Goal: Complete application form: Complete application form

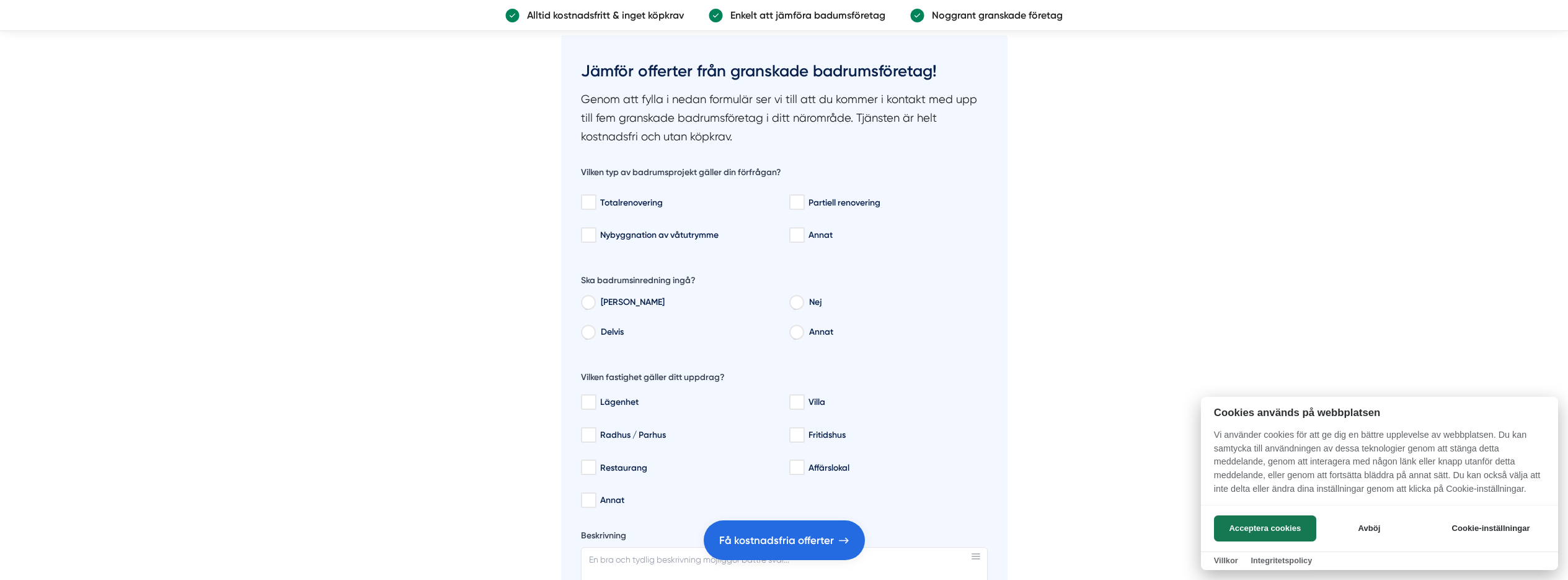
scroll to position [1951, 0]
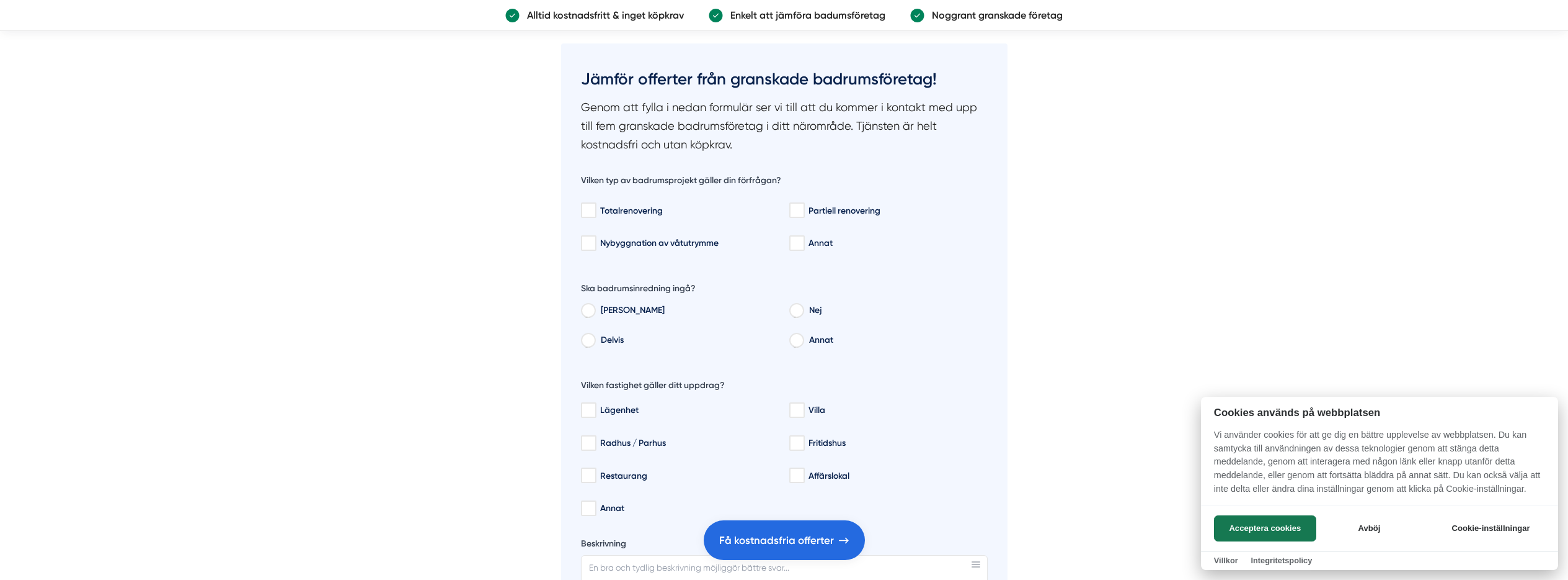
click at [841, 210] on div at bounding box center [784, 290] width 1568 height 580
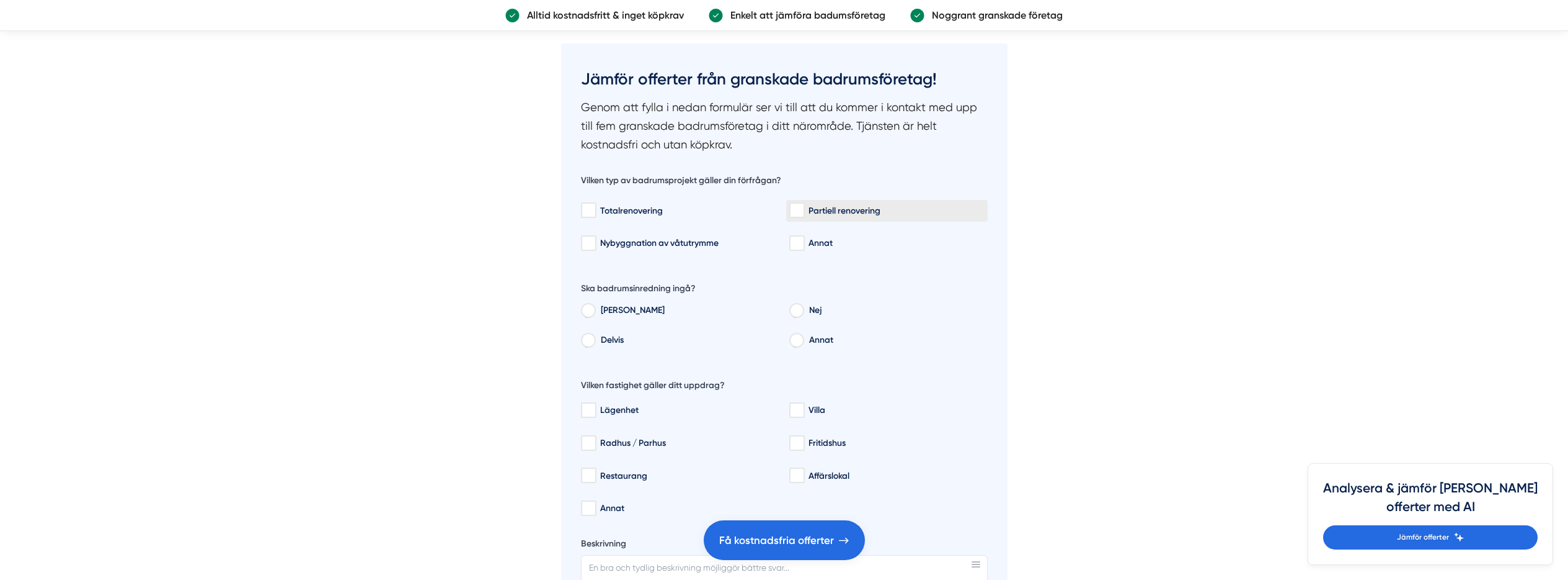
click at [839, 213] on div "Partiell renovering" at bounding box center [887, 210] width 196 height 12
click at [803, 213] on input "Partiell renovering" at bounding box center [797, 210] width 15 height 12
checkbox input "true"
click at [816, 337] on label "Annat" at bounding box center [896, 341] width 185 height 19
click at [803, 337] on input "Annat" at bounding box center [796, 342] width 14 height 11
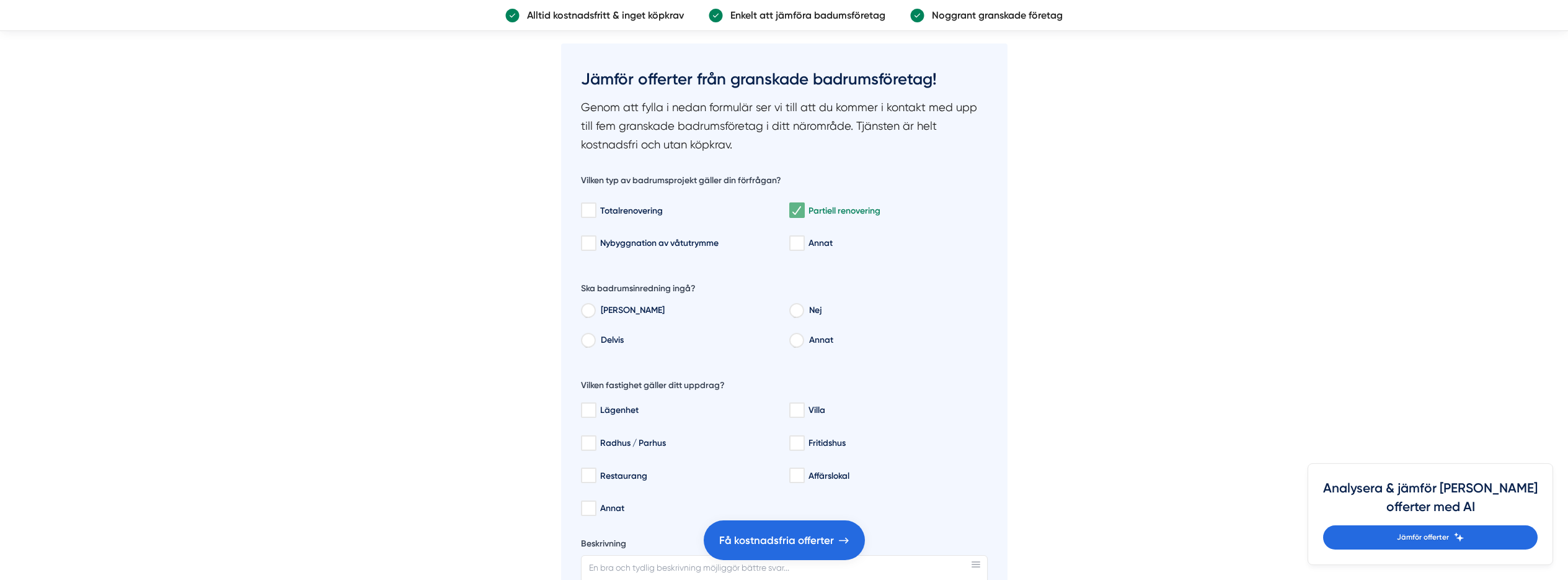
radio input "true"
click at [815, 337] on label "Annat" at bounding box center [896, 341] width 185 height 19
click at [803, 337] on input "Annat" at bounding box center [796, 342] width 14 height 11
click at [814, 311] on label "Nej" at bounding box center [896, 311] width 185 height 19
click at [803, 311] on input "Nej" at bounding box center [796, 312] width 14 height 11
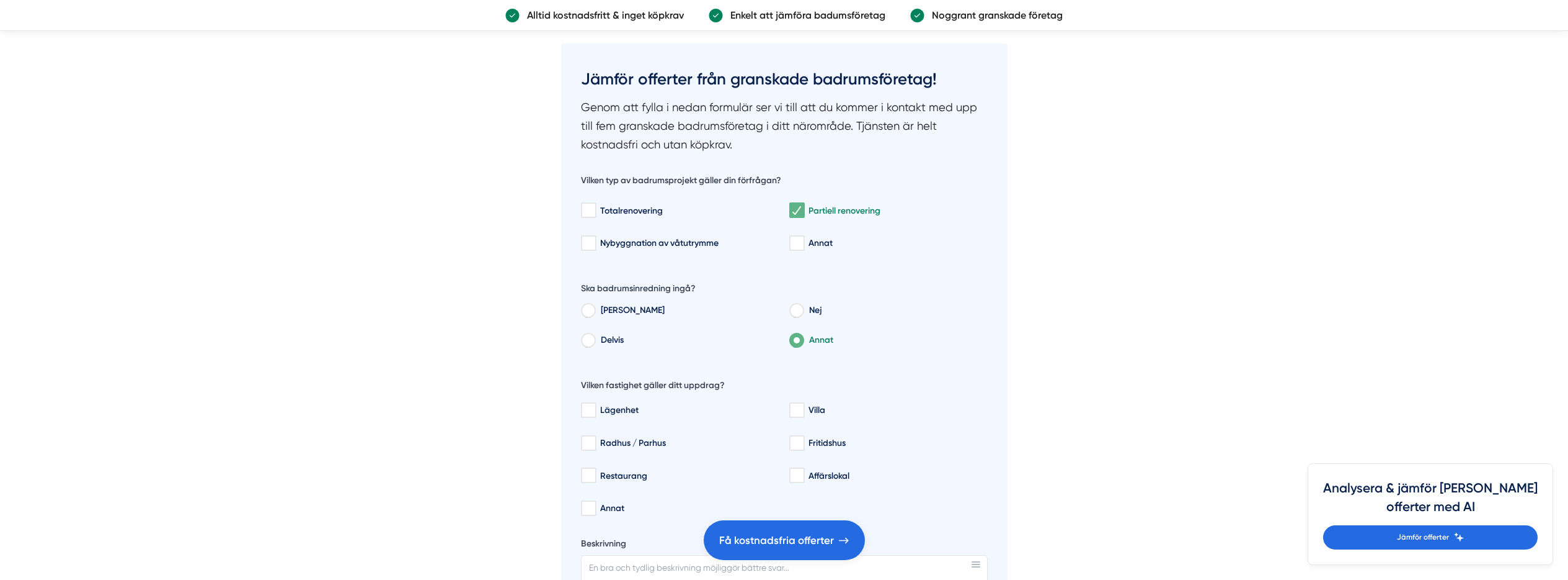
radio input "true"
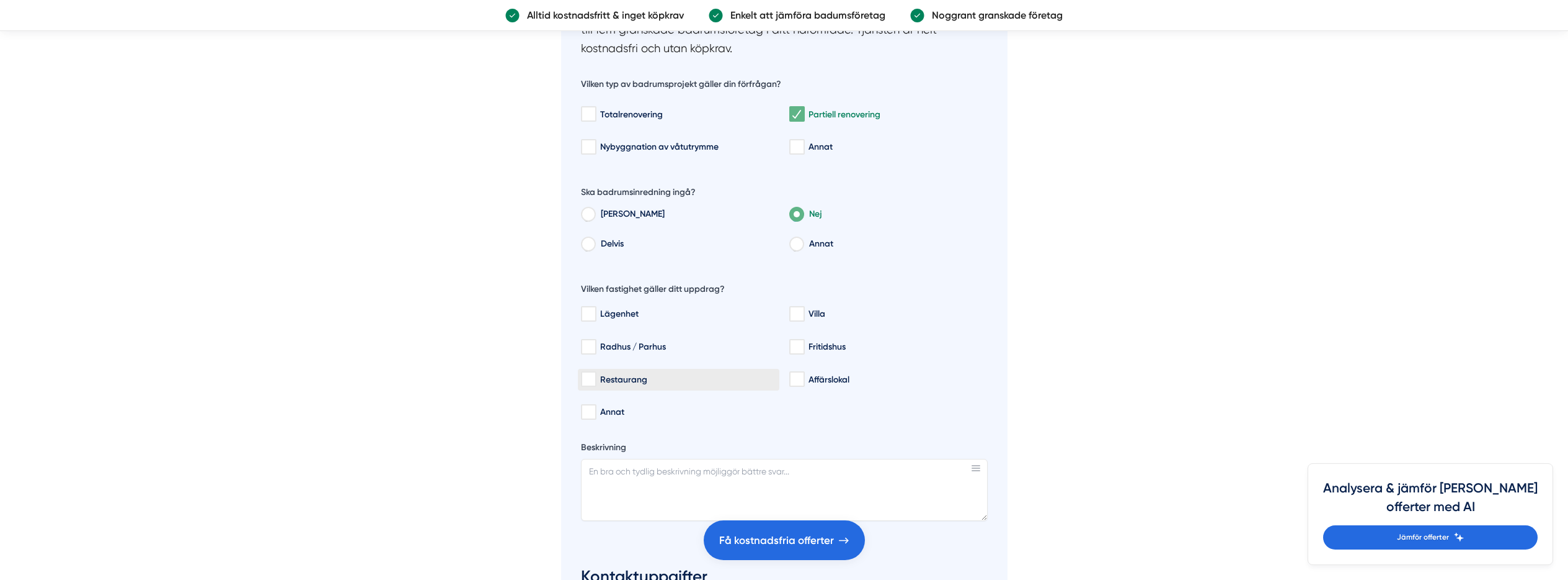
scroll to position [2055, 0]
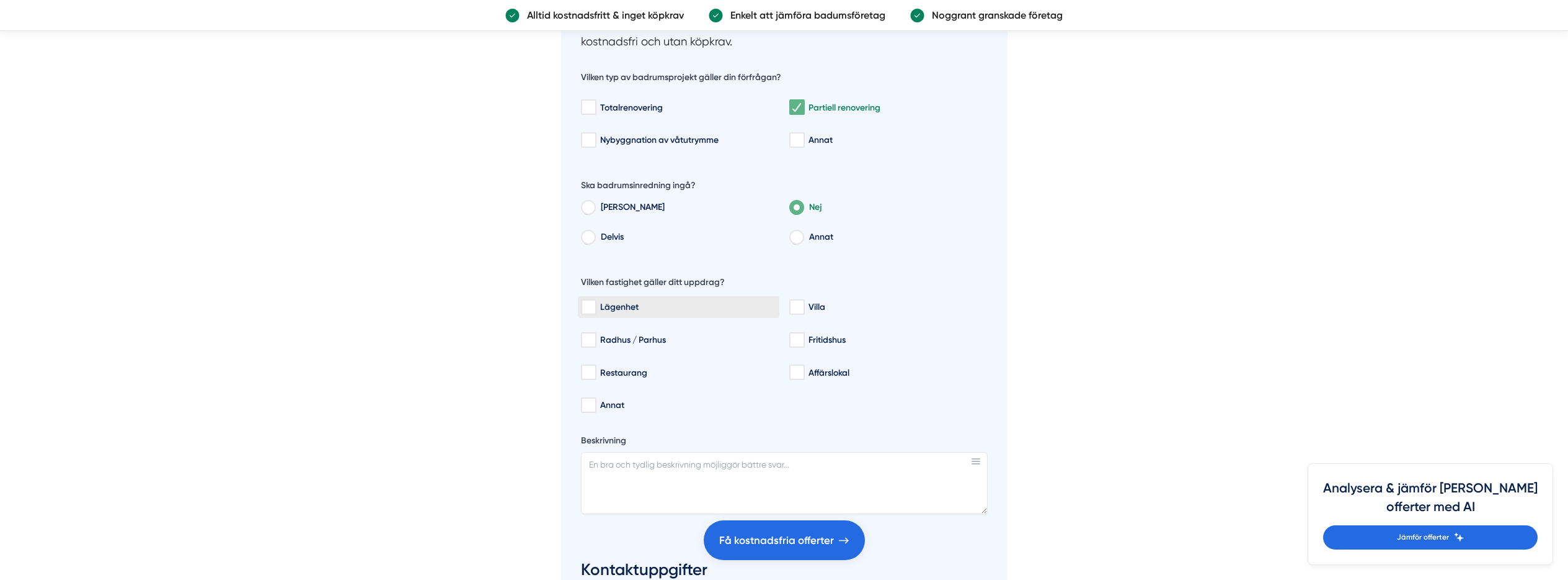
click at [652, 314] on label "Lägenhet" at bounding box center [678, 307] width 201 height 22
click at [596, 313] on input "Lägenhet" at bounding box center [588, 307] width 15 height 12
checkbox input "true"
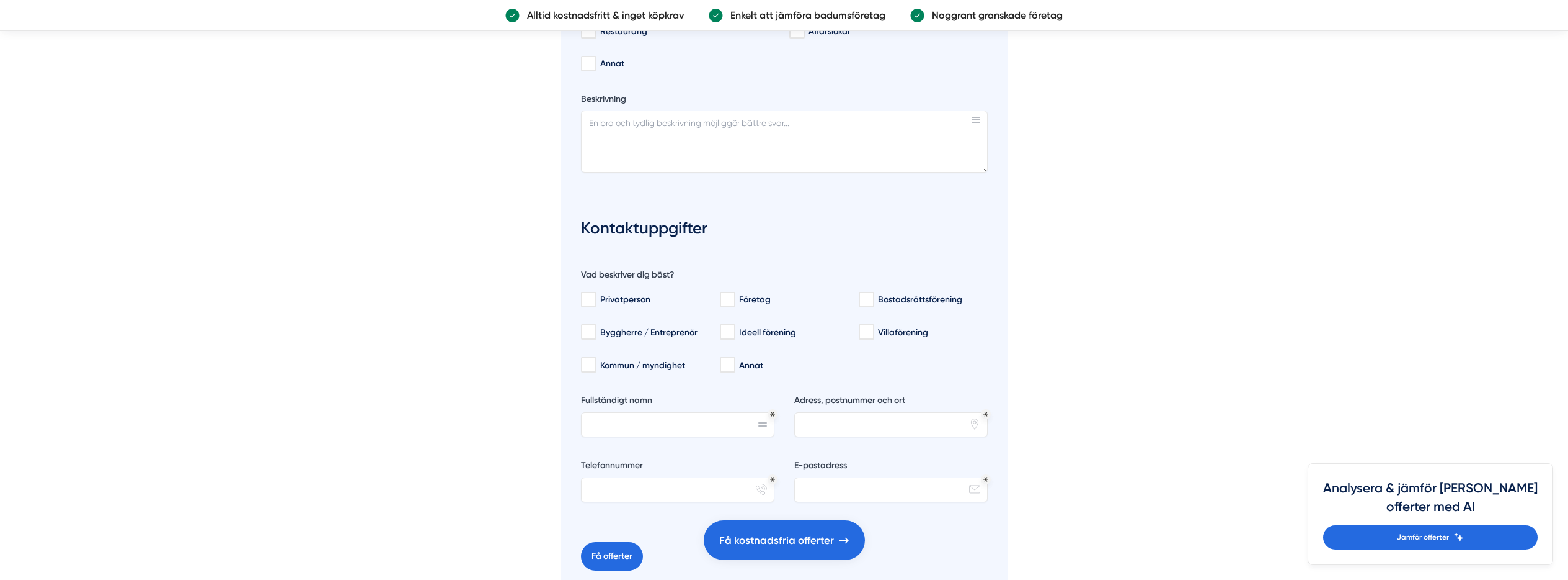
scroll to position [2402, 0]
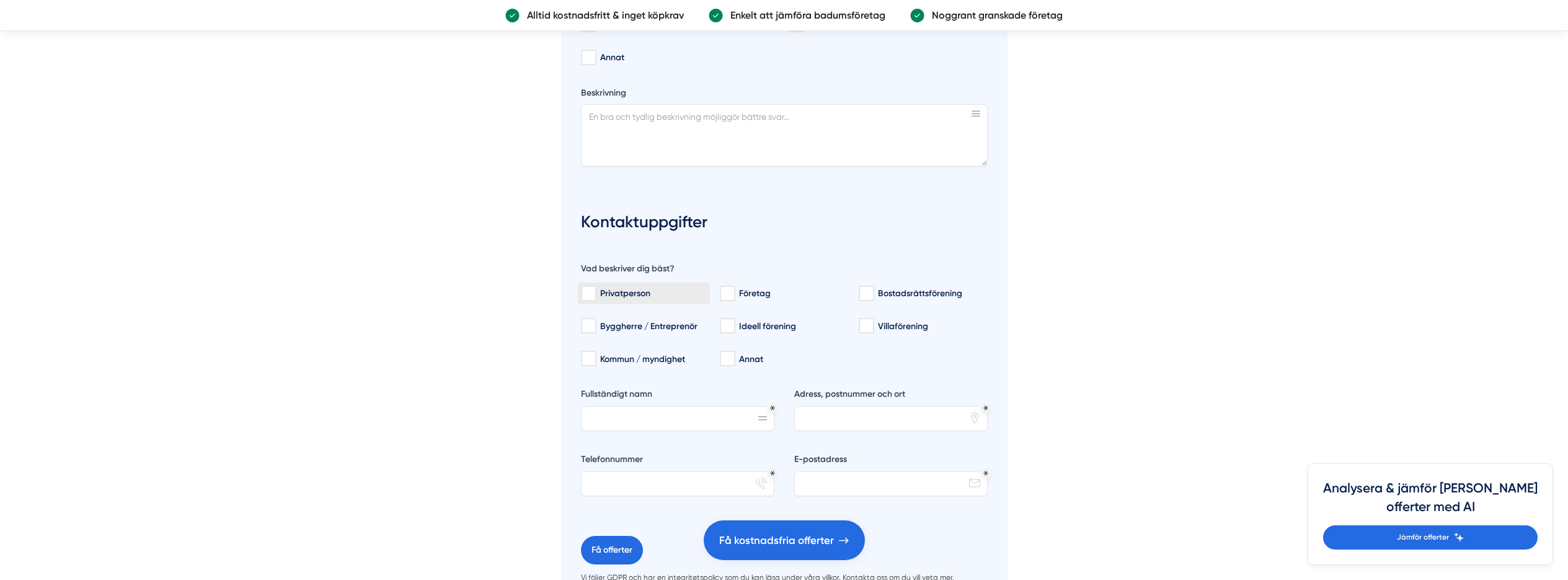
click at [639, 291] on div "Privatperson" at bounding box center [644, 293] width 126 height 12
click at [596, 291] on input "Privatperson" at bounding box center [588, 293] width 15 height 12
checkbox input "true"
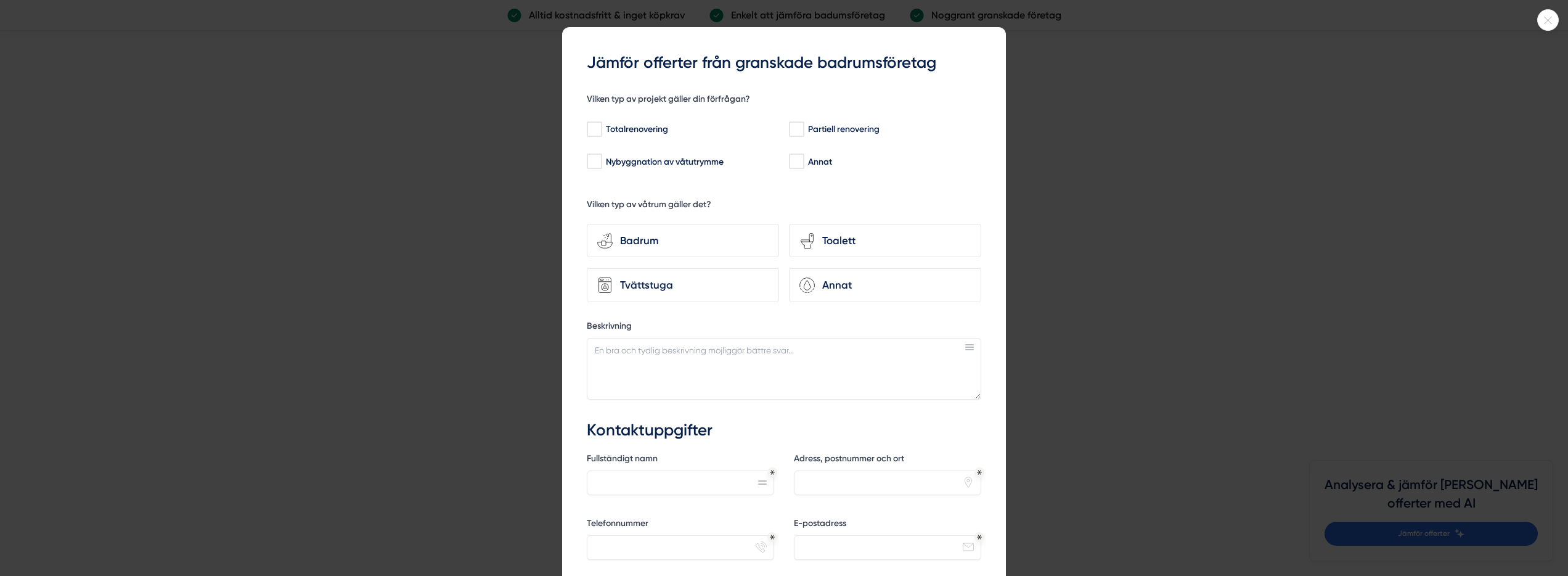
scroll to position [0, 0]
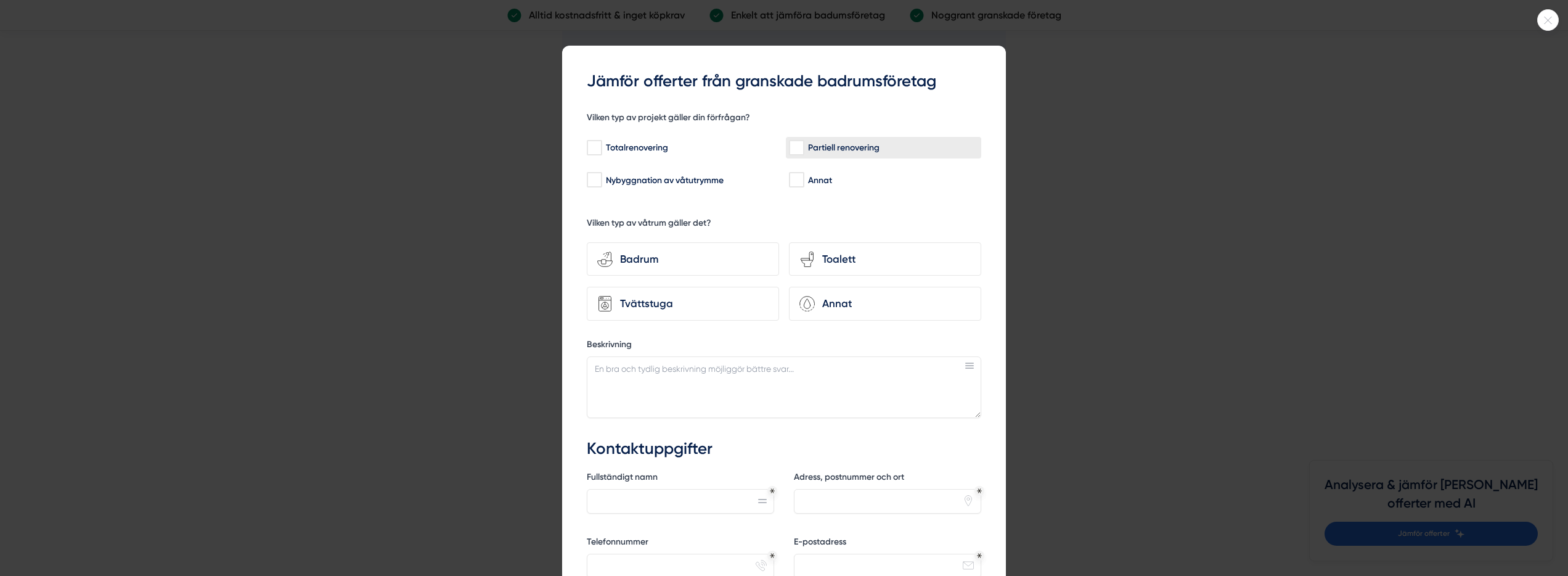
click at [835, 141] on label "Partiell renovering" at bounding box center [883, 147] width 195 height 22
click at [803, 141] on input "Partiell renovering" at bounding box center [796, 147] width 14 height 12
checkbox input "true"
click at [680, 269] on div "bathroom-tub-towel Badrum" at bounding box center [682, 259] width 192 height 34
click at [0, 0] on input "bathroom-tub-towel Badrum" at bounding box center [0, 0] width 0 height 0
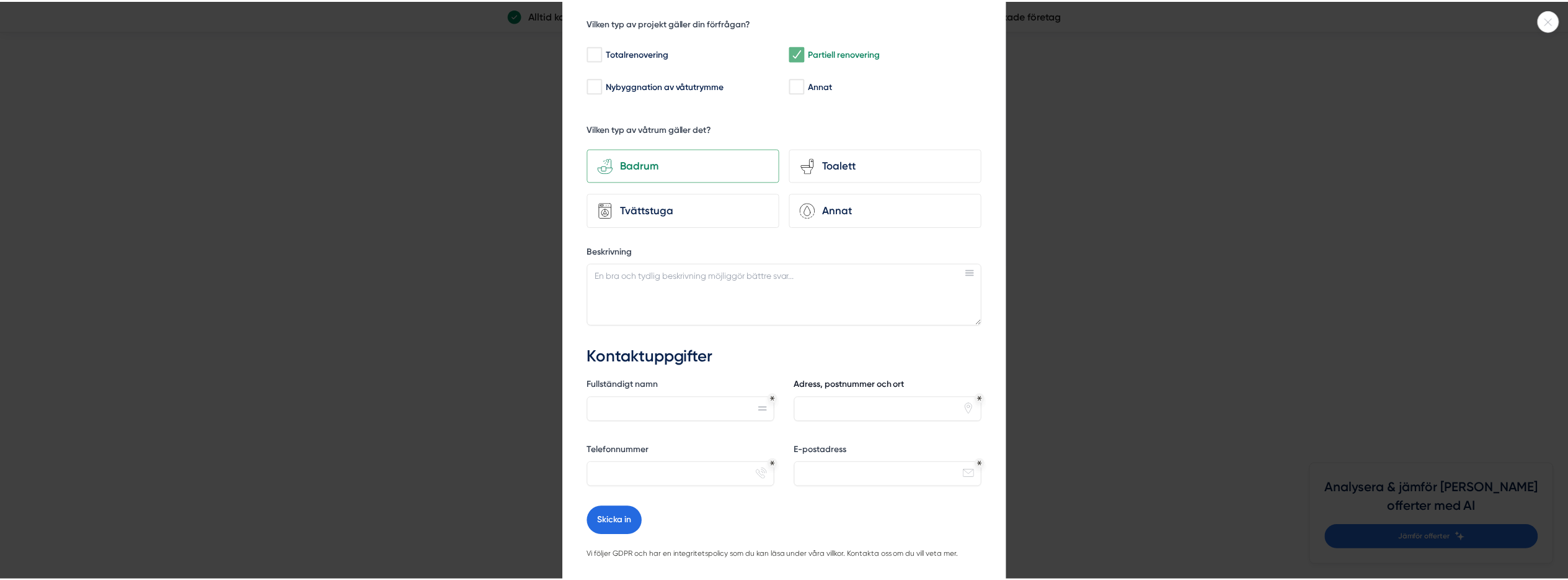
scroll to position [162, 0]
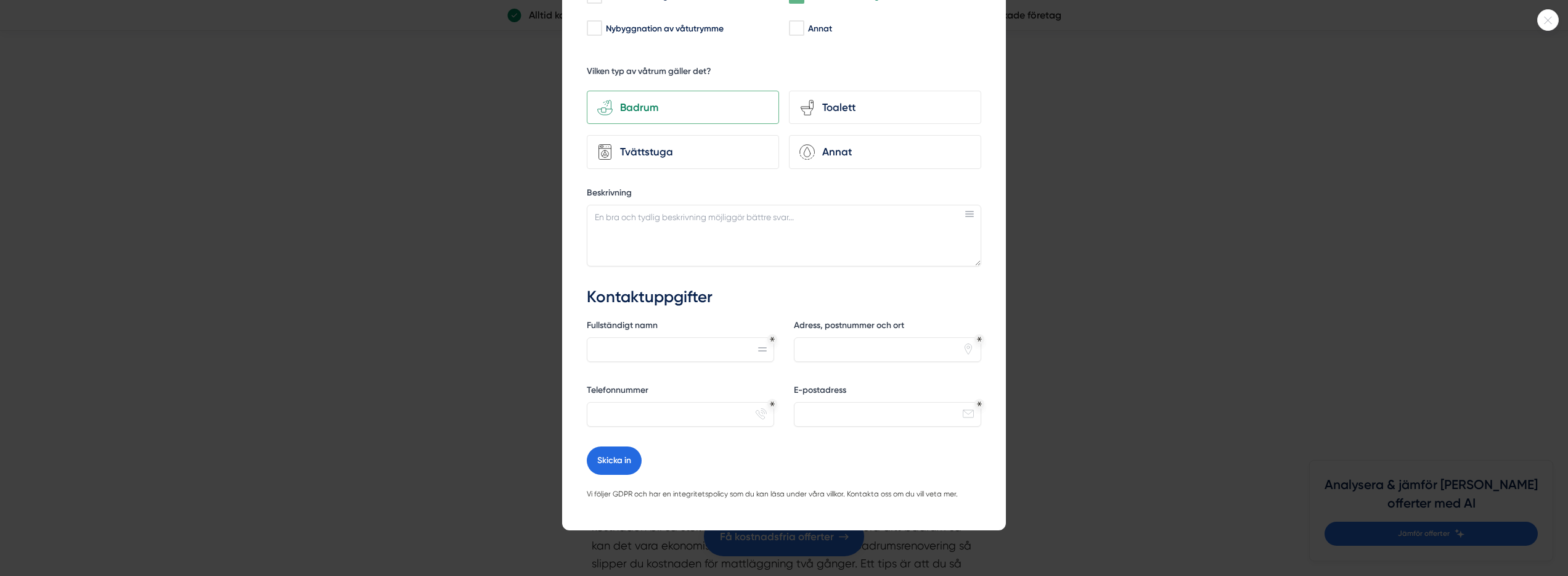
click at [1551, 22] on icon at bounding box center [1547, 20] width 20 height 7
